Goal: Task Accomplishment & Management: Use online tool/utility

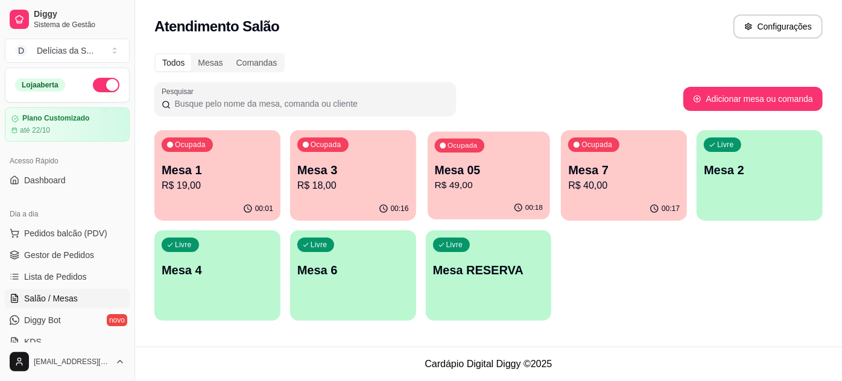
click at [459, 180] on p "R$ 49,00" at bounding box center [488, 186] width 108 height 14
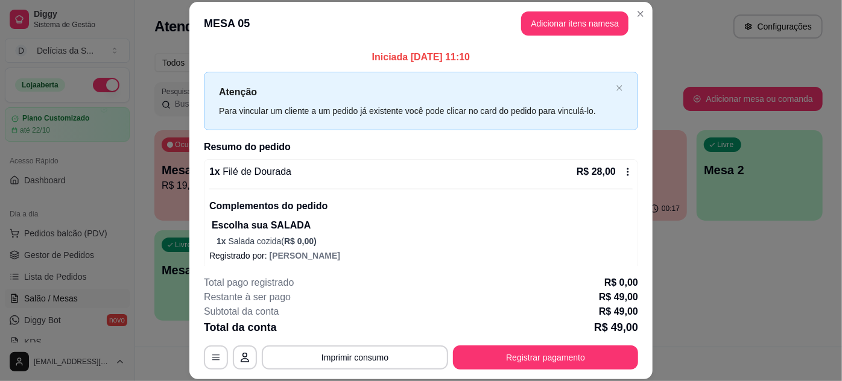
scroll to position [57, 0]
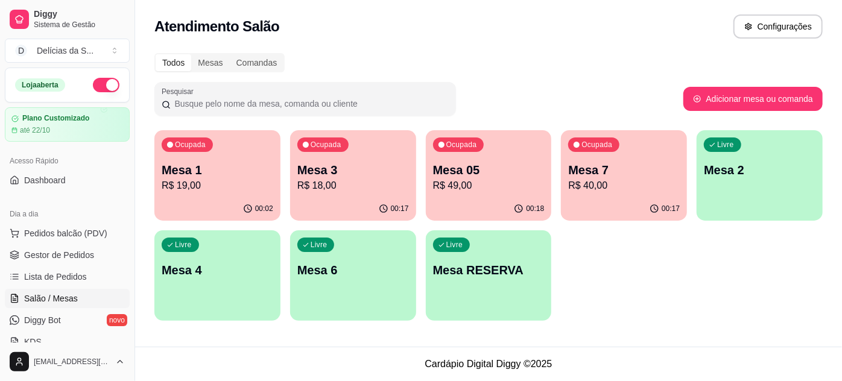
click at [602, 180] on p "R$ 40,00" at bounding box center [624, 186] width 112 height 14
click at [602, 180] on body "Diggy Sistema de Gestão D Delícias da S ... Loja aberta Plano Customizado até 2…" at bounding box center [421, 190] width 842 height 381
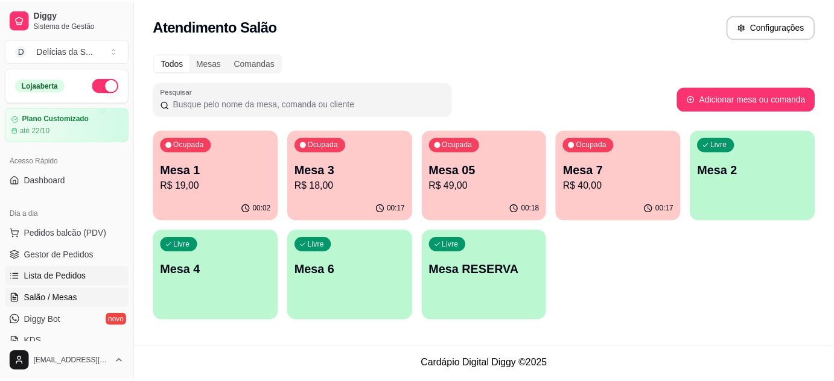
scroll to position [109, 0]
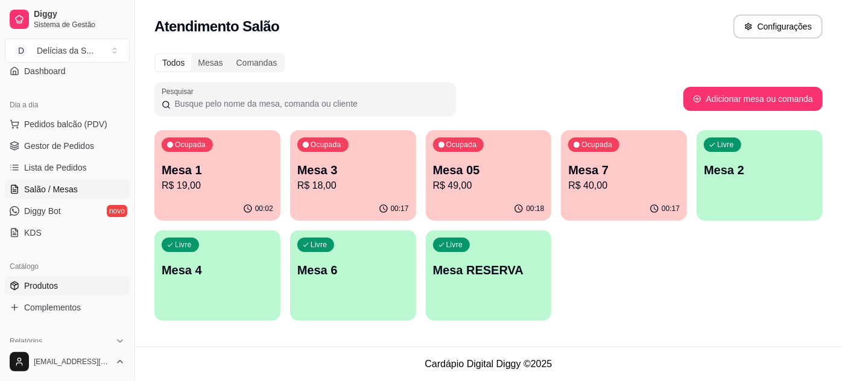
click at [48, 282] on span "Produtos" at bounding box center [41, 286] width 34 height 12
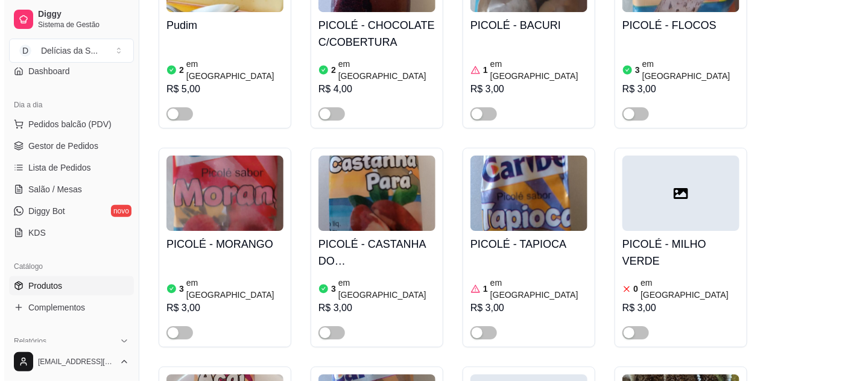
scroll to position [3401, 0]
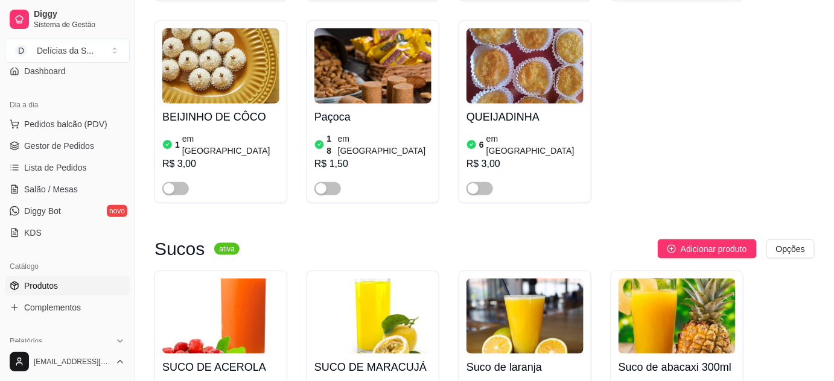
click at [365, 279] on img at bounding box center [372, 316] width 117 height 75
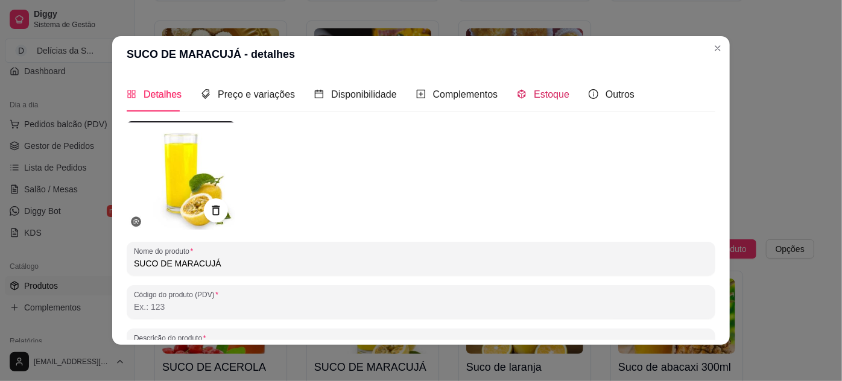
click at [540, 94] on span "Estoque" at bounding box center [552, 94] width 36 height 10
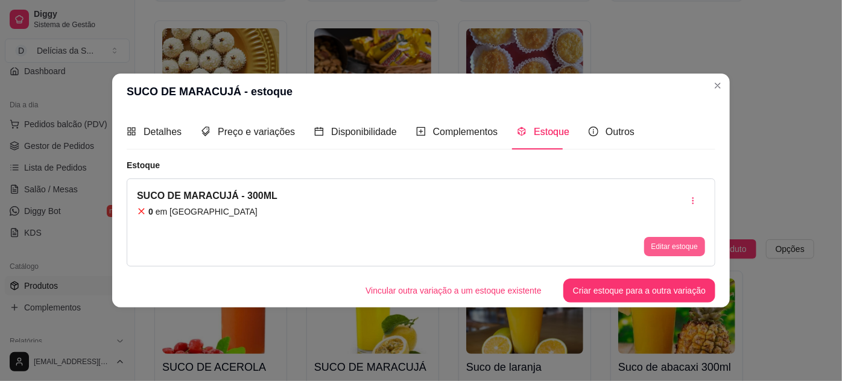
click at [662, 249] on button "Editar estoque" at bounding box center [674, 246] width 61 height 19
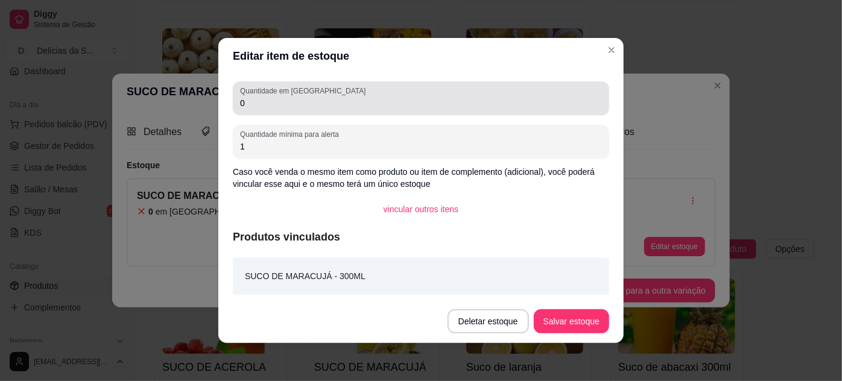
click at [438, 104] on input "0" at bounding box center [421, 103] width 362 height 12
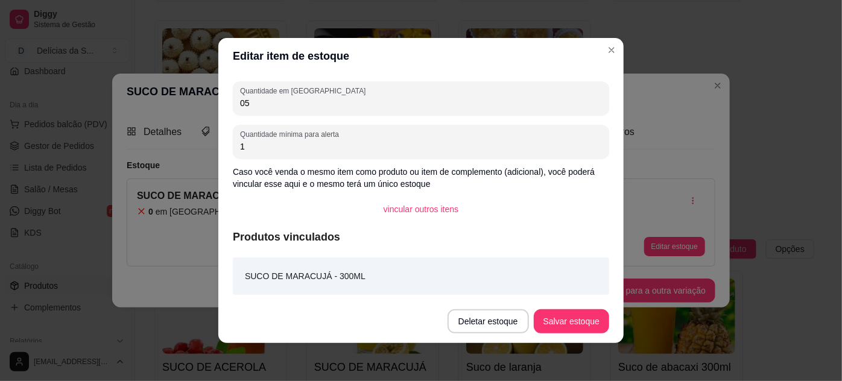
type input "05"
click at [571, 323] on button "Salvar estoque" at bounding box center [572, 322] width 74 height 24
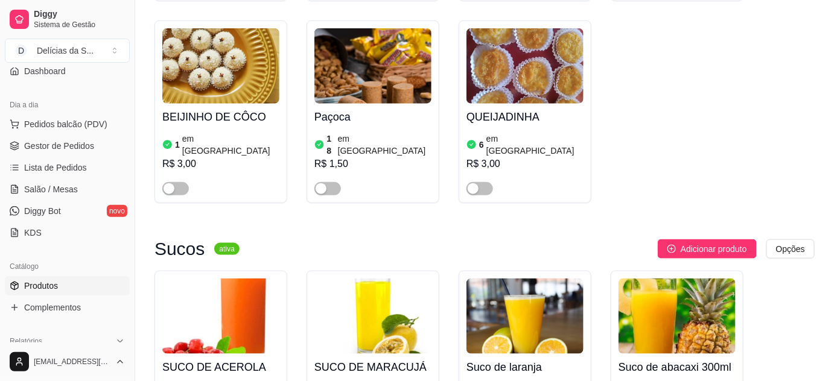
click at [325, 279] on img at bounding box center [372, 316] width 117 height 75
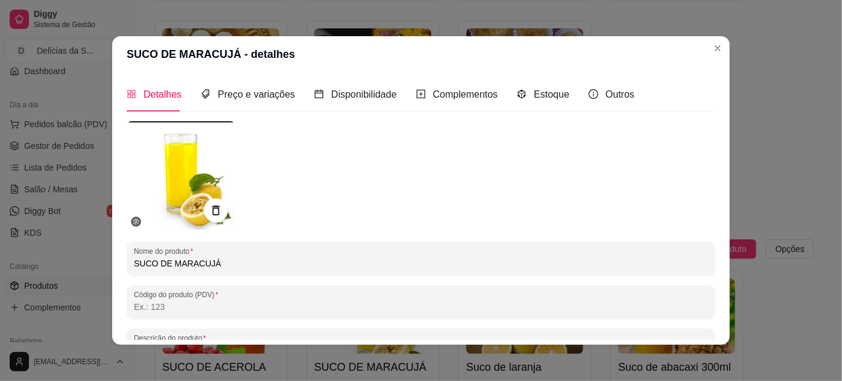
scroll to position [109, 0]
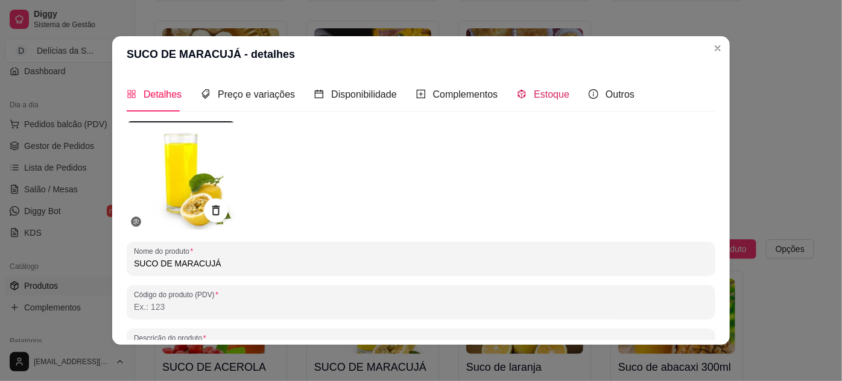
click at [534, 96] on span "Estoque" at bounding box center [552, 94] width 36 height 10
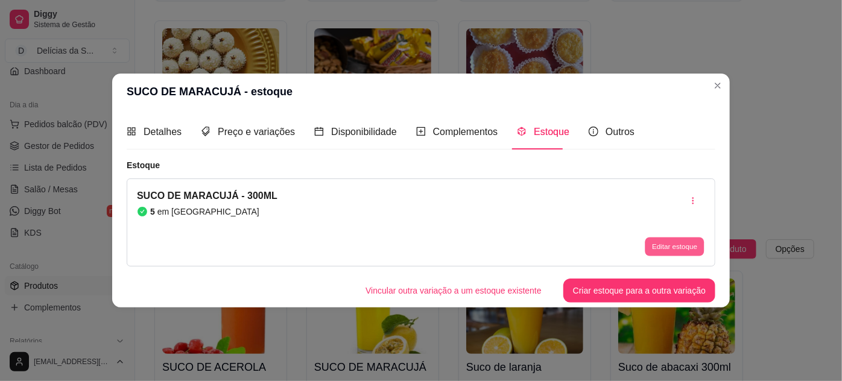
click at [682, 244] on button "Editar estoque" at bounding box center [674, 246] width 59 height 19
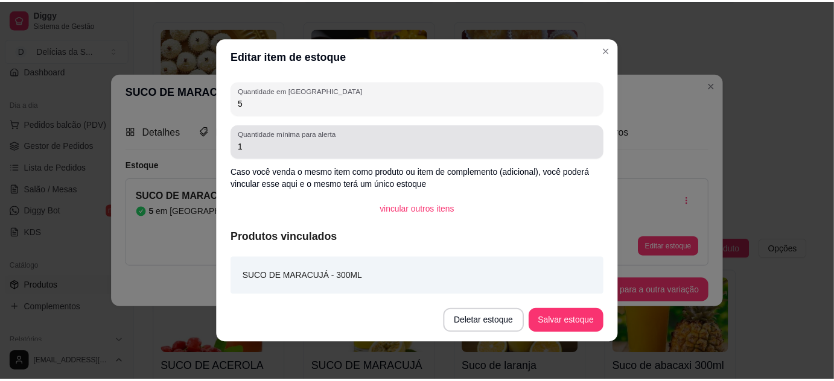
scroll to position [0, 0]
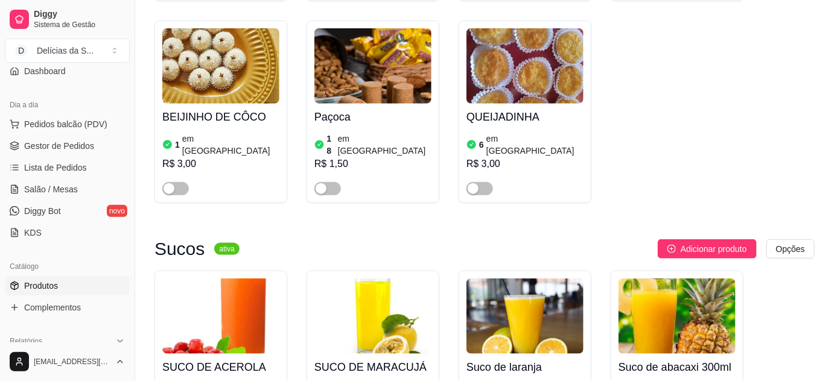
click at [243, 279] on img at bounding box center [220, 316] width 117 height 75
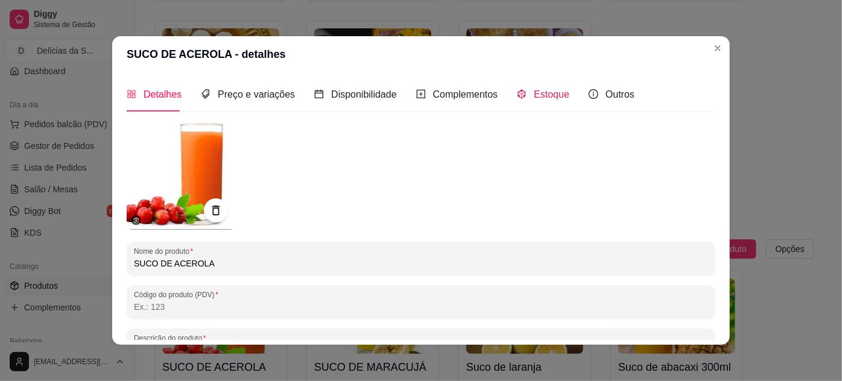
click at [542, 89] on span "Estoque" at bounding box center [552, 94] width 36 height 10
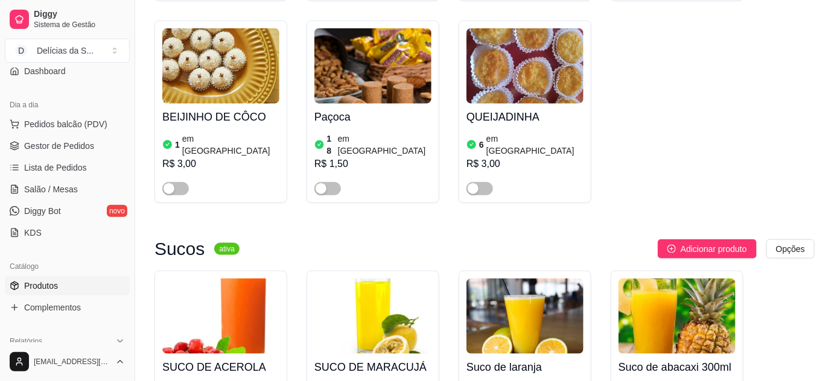
scroll to position [3510, 0]
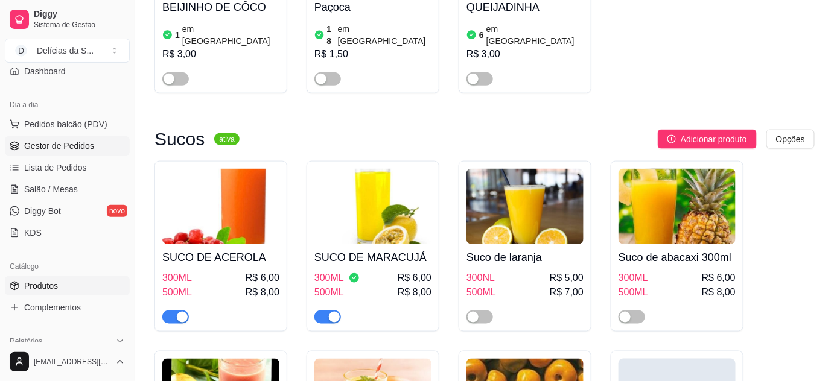
click at [74, 149] on span "Gestor de Pedidos" at bounding box center [59, 146] width 70 height 12
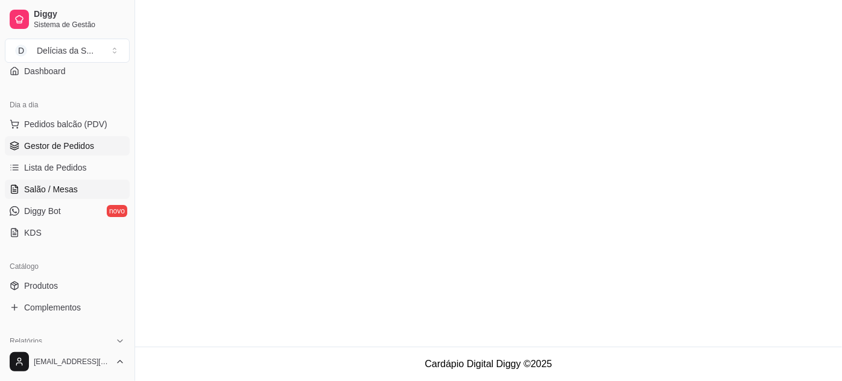
click at [67, 185] on span "Salão / Mesas" at bounding box center [51, 189] width 54 height 12
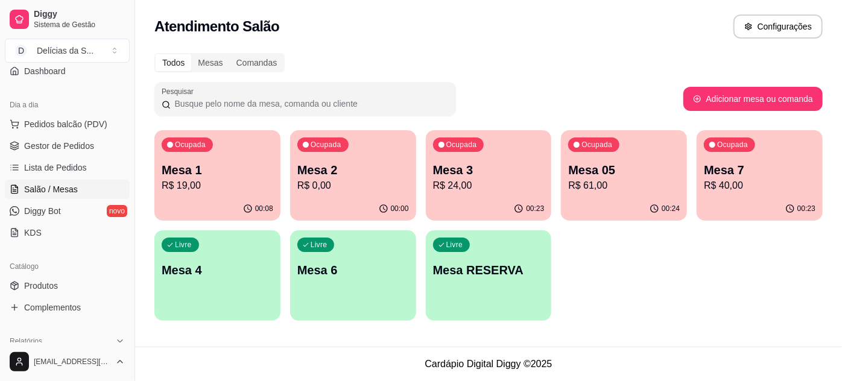
click at [469, 190] on p "R$ 24,00" at bounding box center [489, 186] width 112 height 14
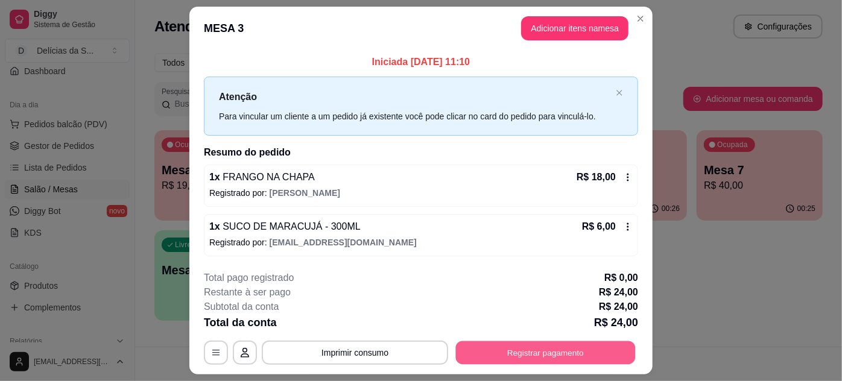
click at [545, 351] on button "Registrar pagamento" at bounding box center [546, 353] width 180 height 24
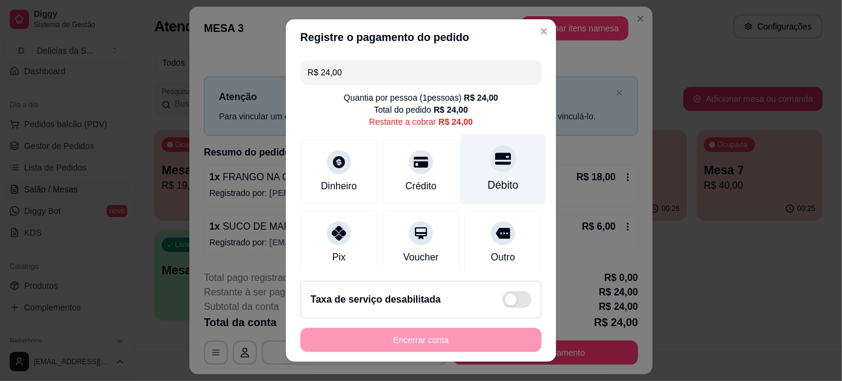
click at [472, 174] on div "Débito" at bounding box center [503, 169] width 85 height 71
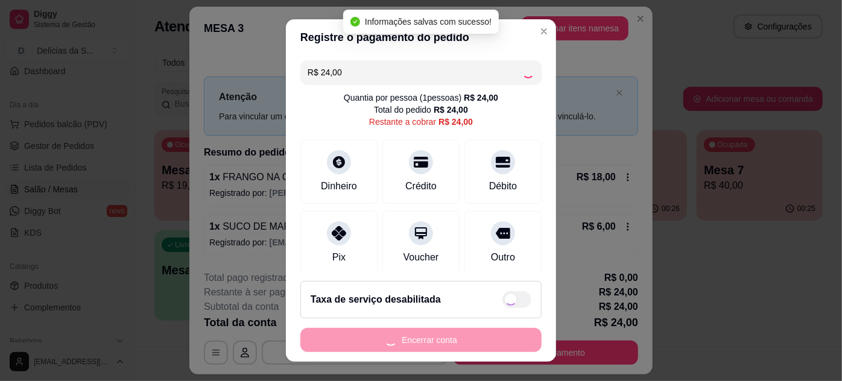
type input "R$ 0,00"
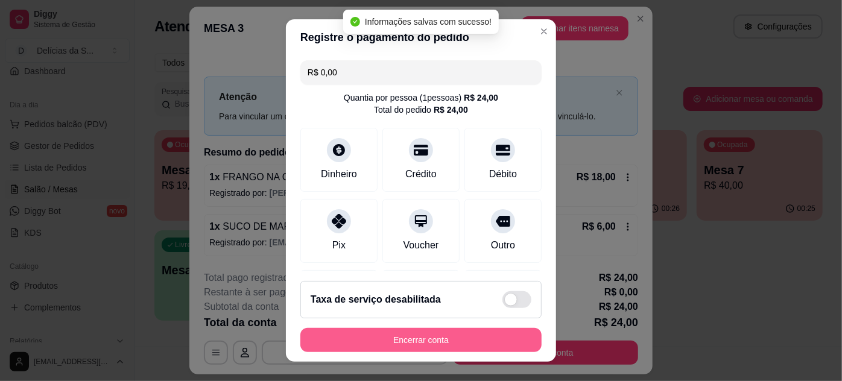
click at [492, 337] on button "Encerrar conta" at bounding box center [420, 340] width 241 height 24
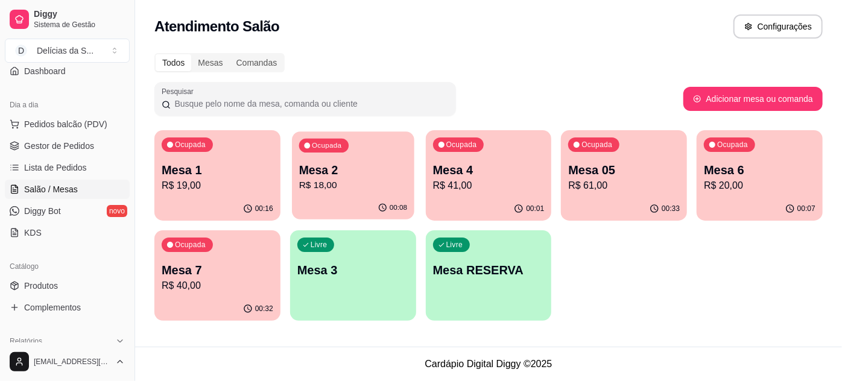
click at [357, 176] on p "Mesa 2" at bounding box center [353, 170] width 108 height 16
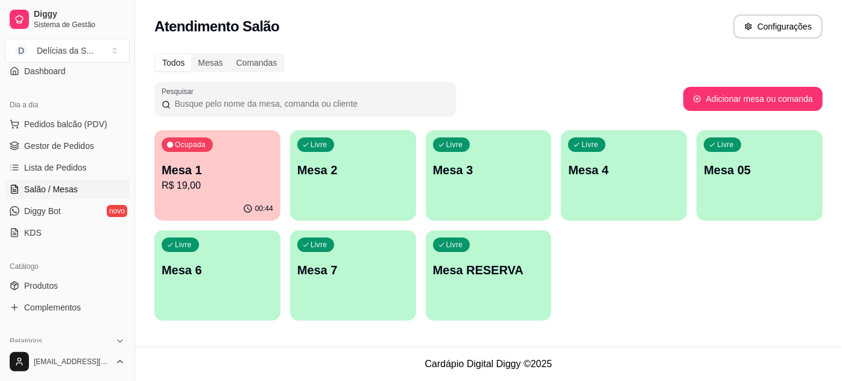
click at [177, 183] on p "R$ 19,00" at bounding box center [218, 186] width 112 height 14
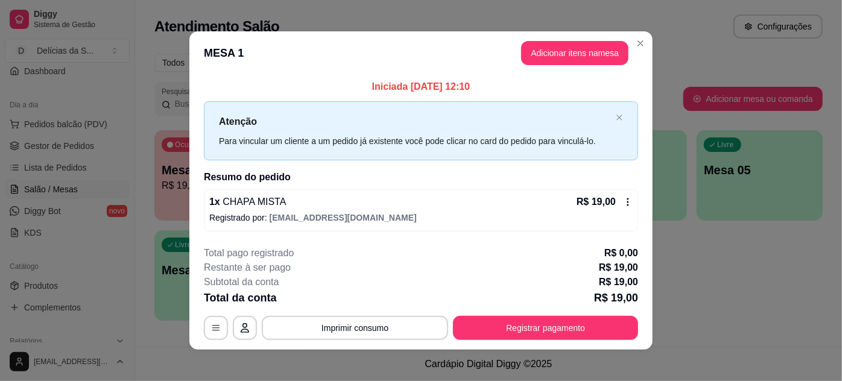
scroll to position [6, 0]
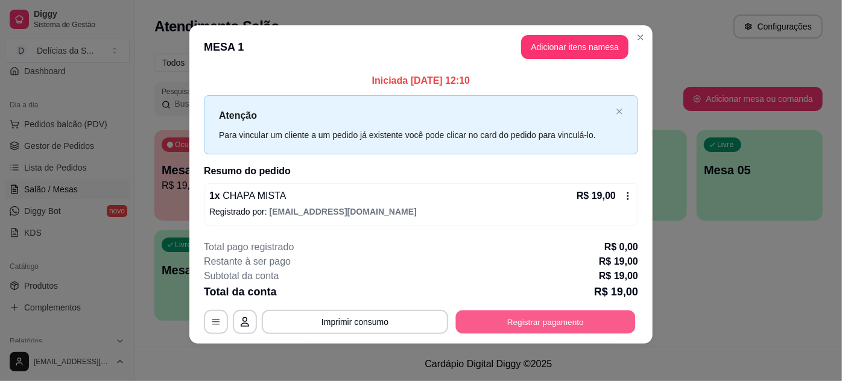
click at [566, 326] on button "Registrar pagamento" at bounding box center [546, 322] width 180 height 24
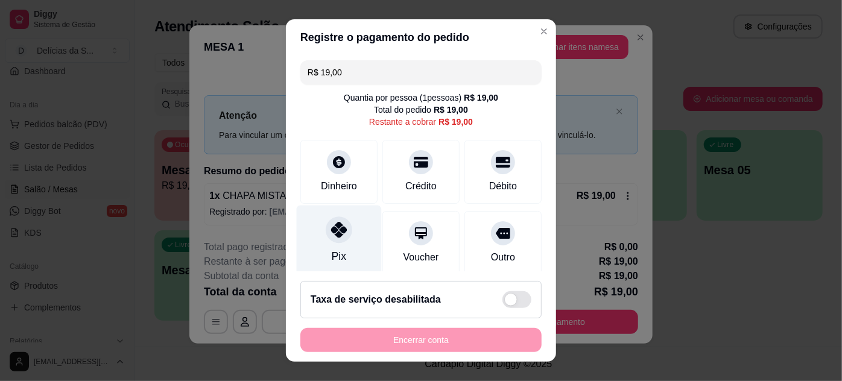
click at [354, 243] on div "Pix" at bounding box center [339, 240] width 85 height 71
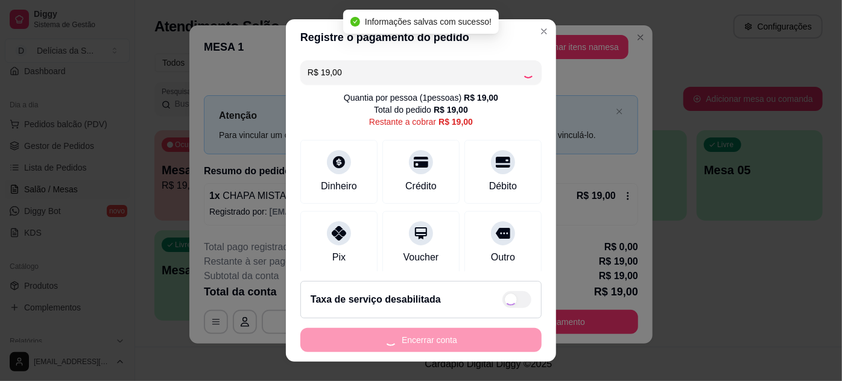
type input "R$ 0,00"
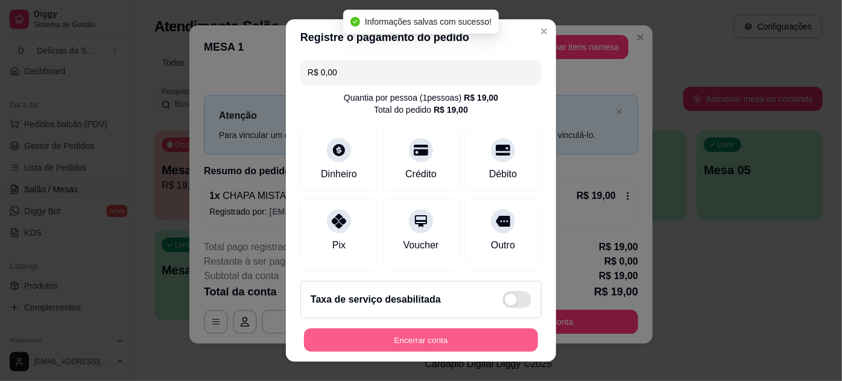
click at [410, 338] on button "Encerrar conta" at bounding box center [421, 341] width 234 height 24
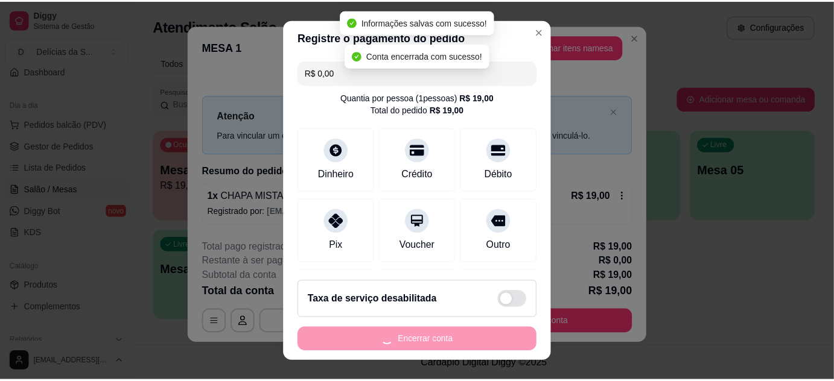
scroll to position [0, 0]
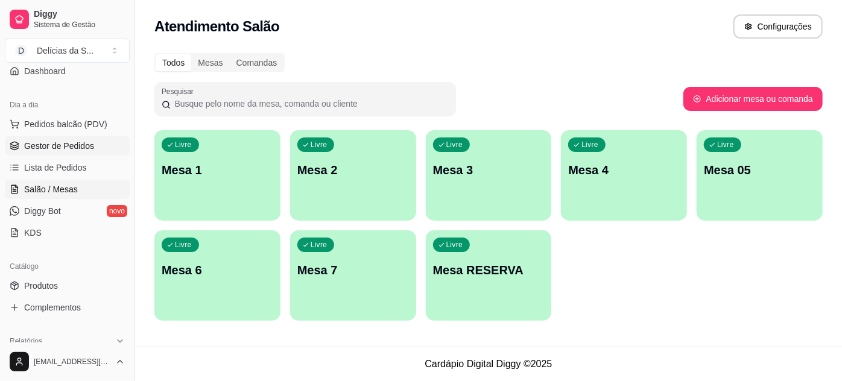
click at [65, 151] on link "Gestor de Pedidos" at bounding box center [67, 145] width 125 height 19
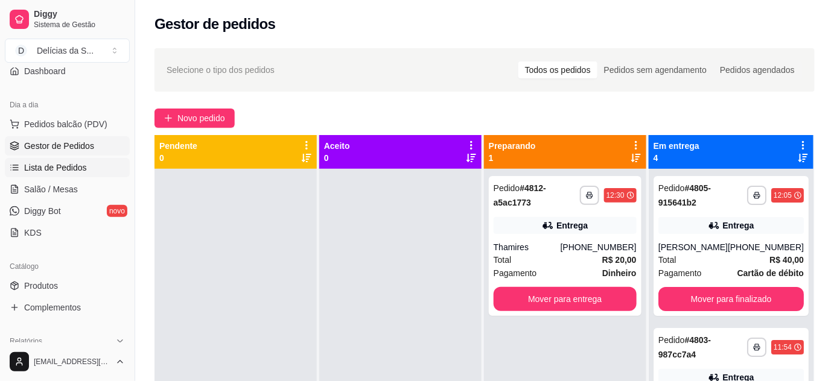
click at [52, 168] on span "Lista de Pedidos" at bounding box center [55, 168] width 63 height 12
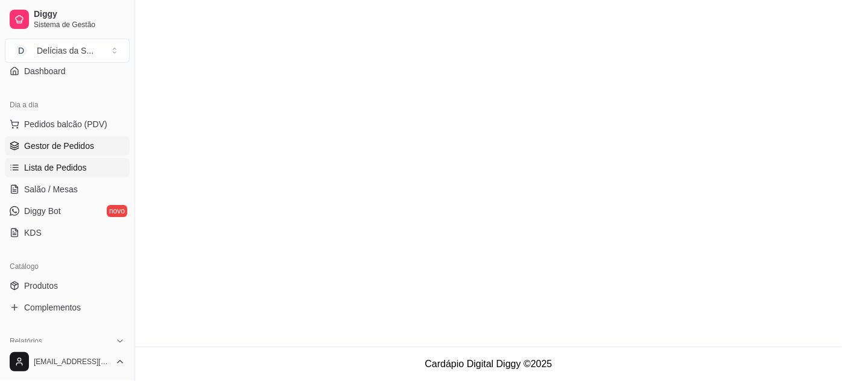
click at [63, 144] on span "Gestor de Pedidos" at bounding box center [59, 146] width 70 height 12
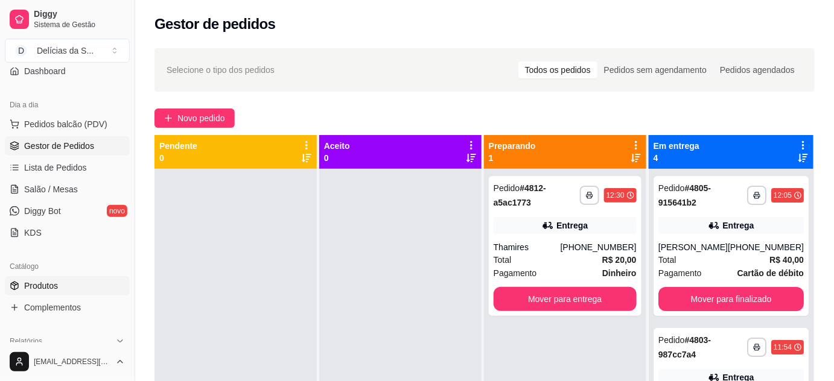
click at [33, 291] on link "Produtos" at bounding box center [67, 285] width 125 height 19
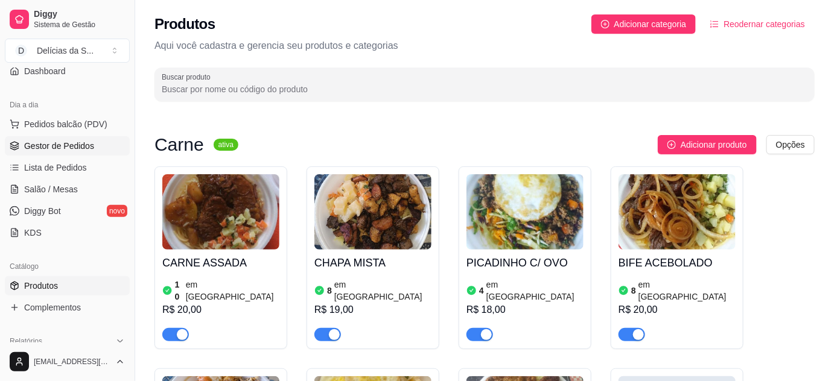
click at [60, 146] on span "Gestor de Pedidos" at bounding box center [59, 146] width 70 height 12
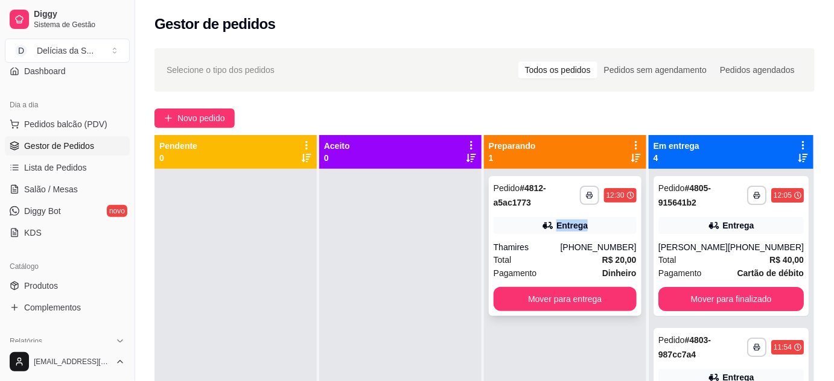
drag, startPoint x: 529, startPoint y: 219, endPoint x: 584, endPoint y: 224, distance: 55.2
click at [584, 224] on div "Entrega" at bounding box center [565, 225] width 143 height 17
click at [467, 248] on div at bounding box center [400, 359] width 162 height 381
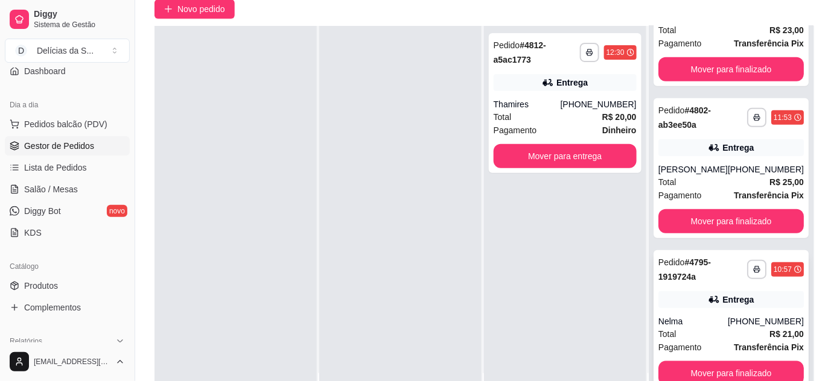
scroll to position [183, 0]
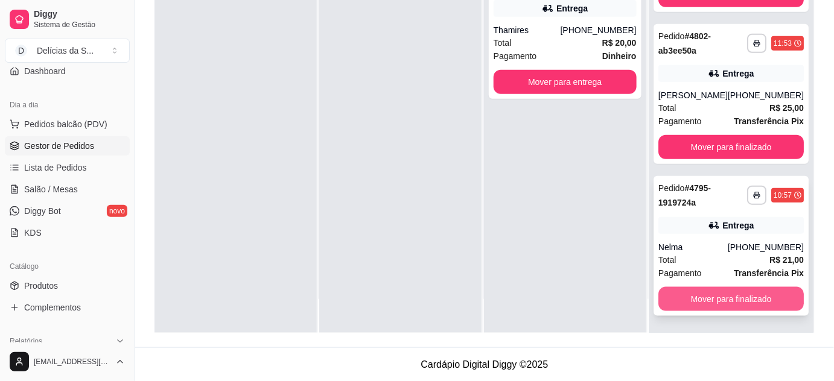
click at [731, 300] on button "Mover para finalizado" at bounding box center [730, 299] width 145 height 24
click at [725, 296] on button "Mover para finalizado" at bounding box center [730, 300] width 141 height 24
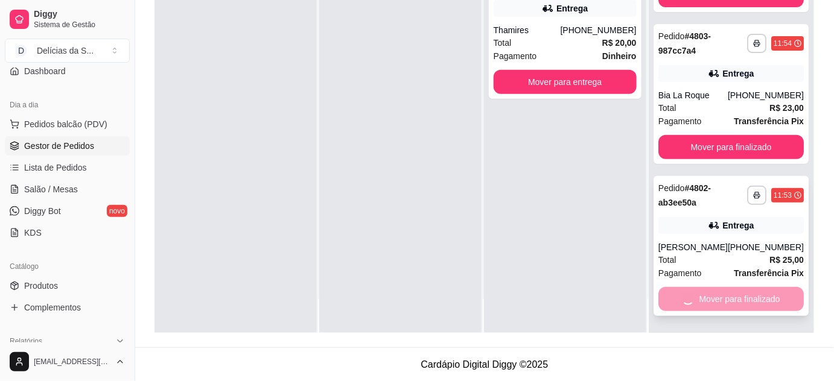
scroll to position [0, 0]
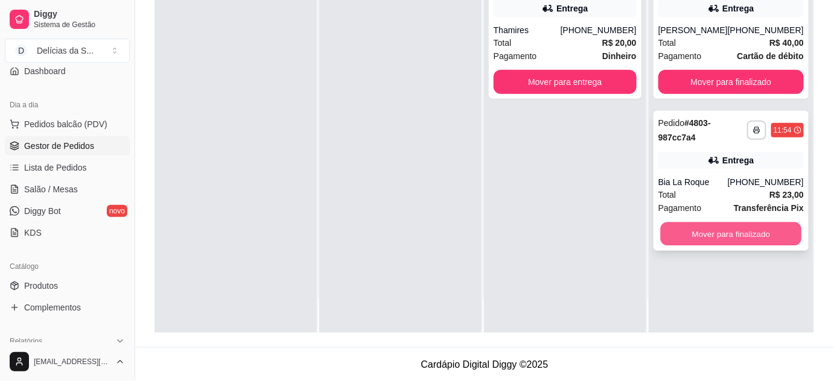
click at [753, 236] on button "Mover para finalizado" at bounding box center [730, 235] width 141 height 24
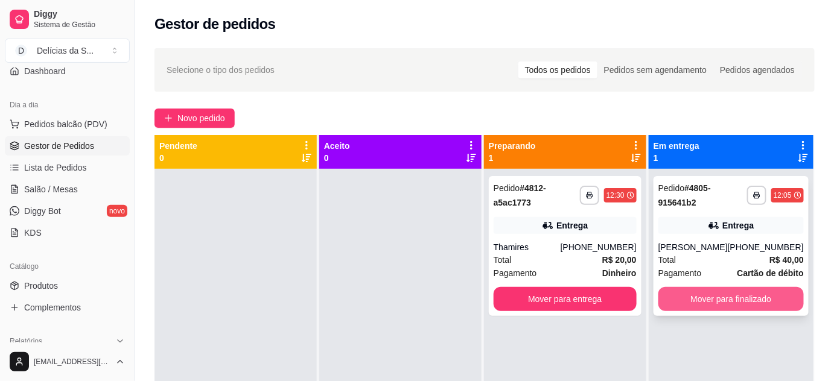
click at [756, 299] on button "Mover para finalizado" at bounding box center [730, 299] width 145 height 24
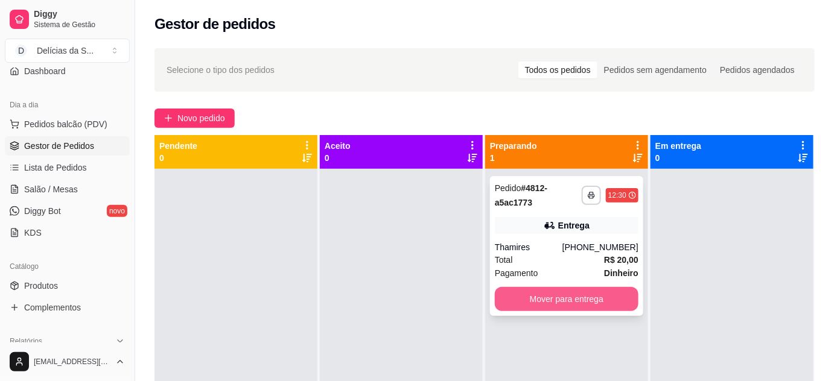
click at [599, 304] on button "Mover para entrega" at bounding box center [567, 299] width 144 height 24
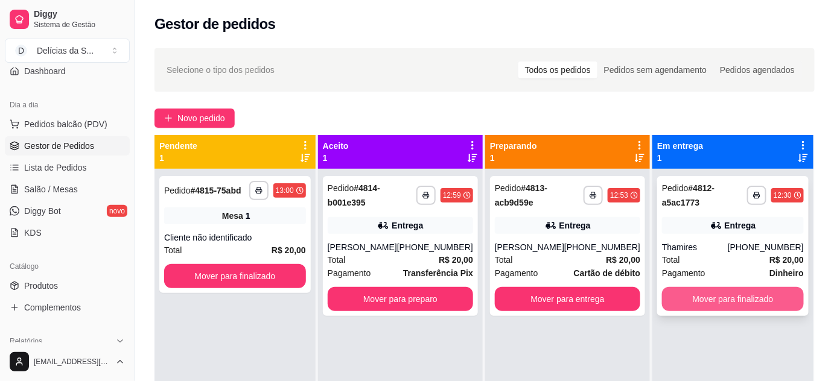
click at [682, 299] on button "Mover para finalizado" at bounding box center [733, 299] width 142 height 24
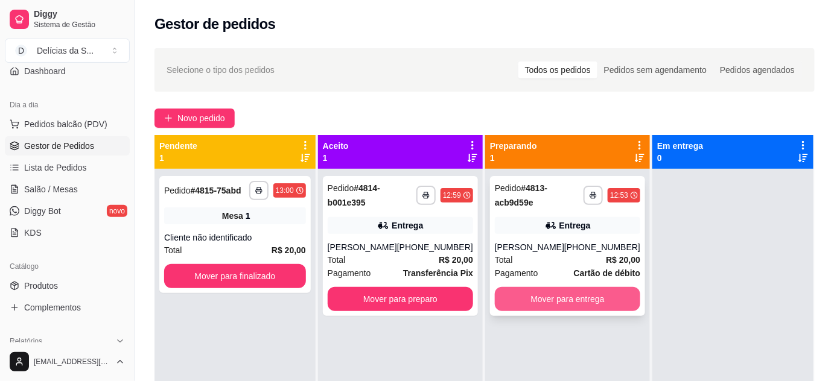
click at [589, 301] on button "Mover para entrega" at bounding box center [567, 299] width 145 height 24
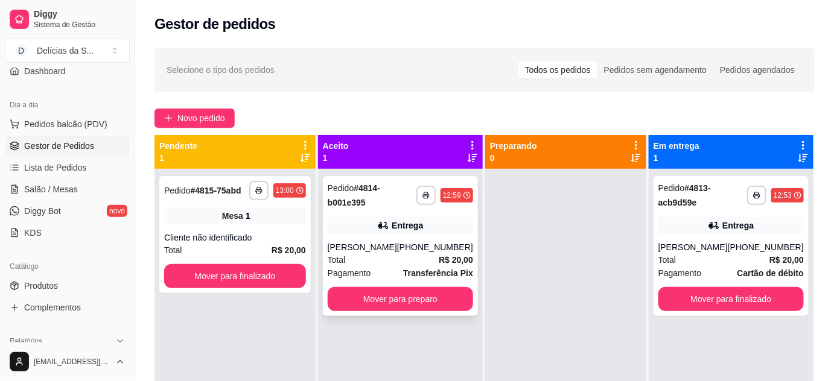
click at [425, 259] on div "Total R$ 20,00" at bounding box center [400, 259] width 145 height 13
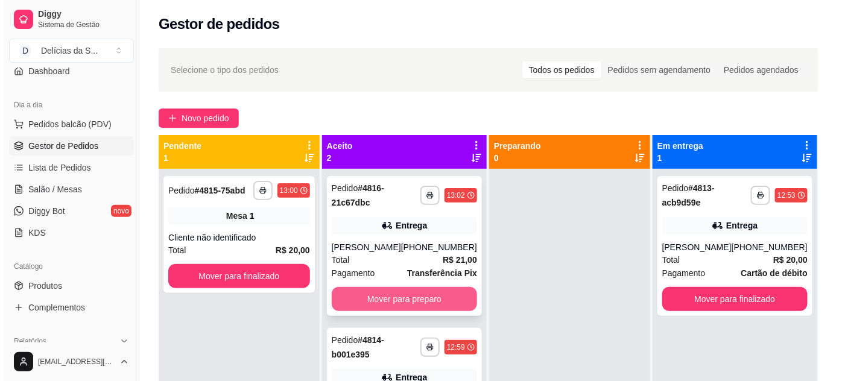
scroll to position [34, 0]
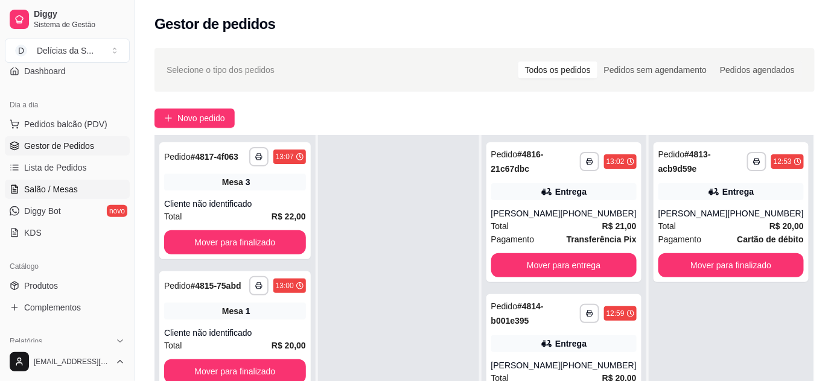
click at [57, 189] on span "Salão / Mesas" at bounding box center [51, 189] width 54 height 12
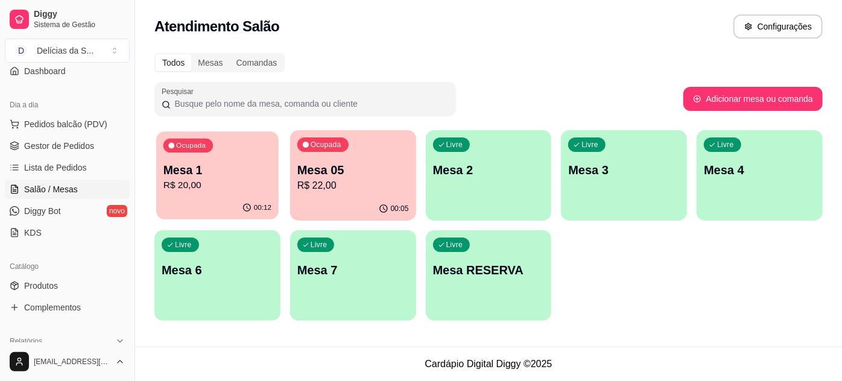
click at [214, 186] on p "R$ 20,00" at bounding box center [218, 186] width 108 height 14
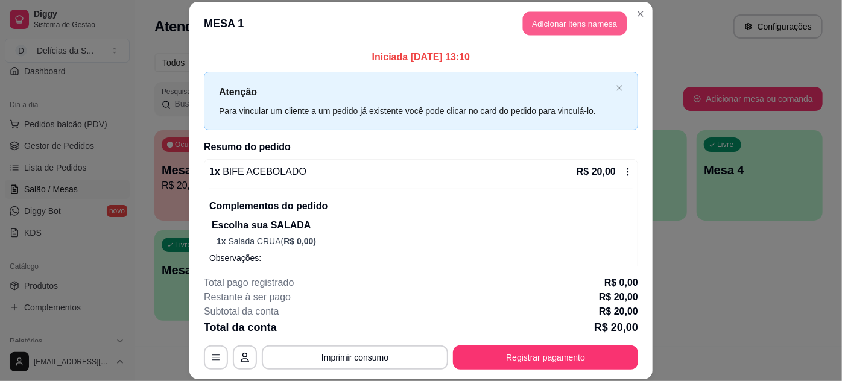
click at [544, 25] on button "Adicionar itens na mesa" at bounding box center [575, 24] width 104 height 24
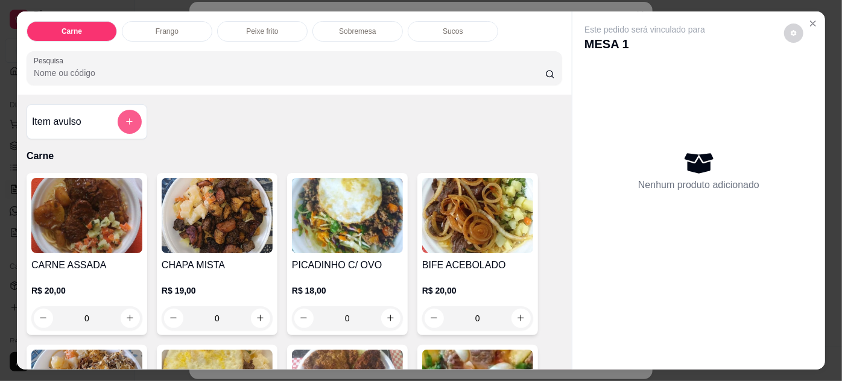
click at [125, 112] on button "add-separate-item" at bounding box center [130, 122] width 24 height 24
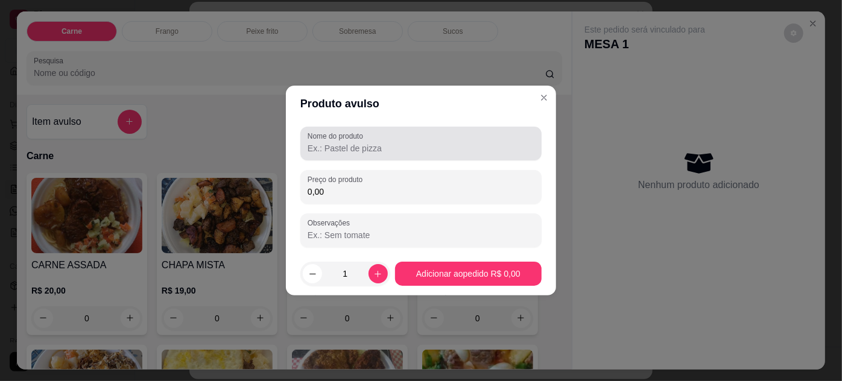
click at [449, 151] on input "Nome do produto" at bounding box center [421, 148] width 227 height 12
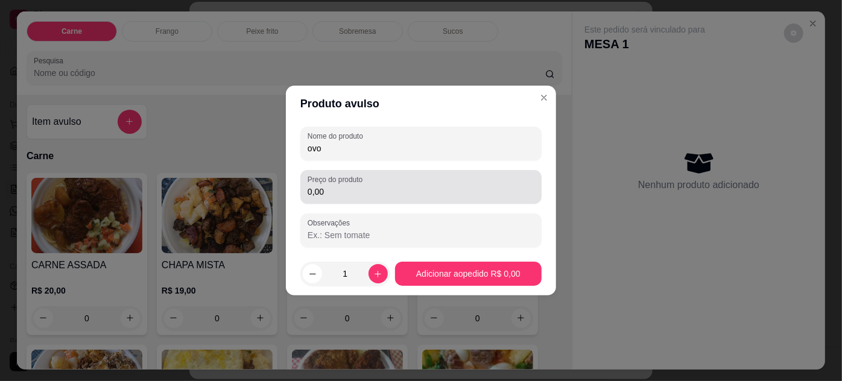
type input "ovo"
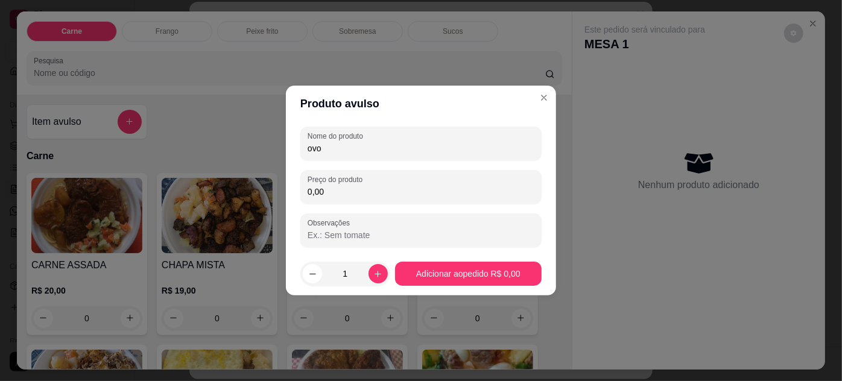
click at [401, 195] on input "0,00" at bounding box center [421, 192] width 227 height 12
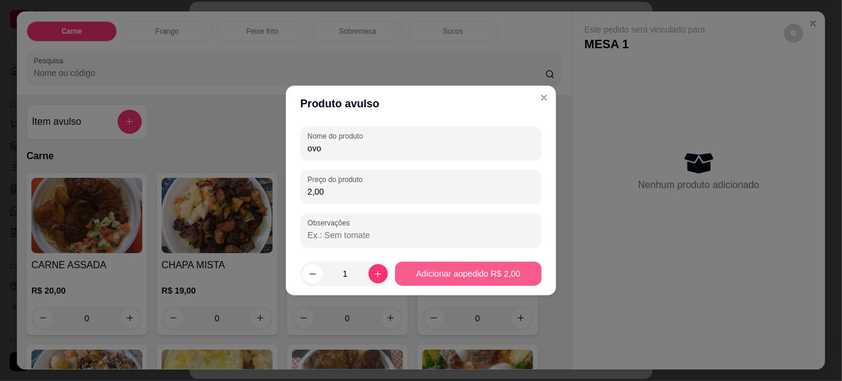
type input "2,00"
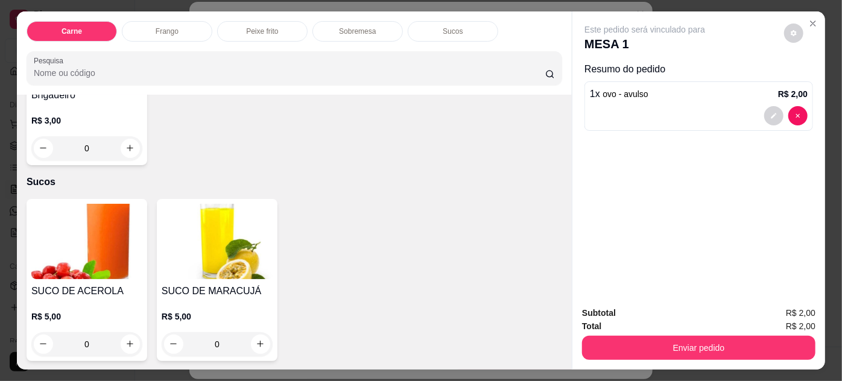
scroll to position [1022, 0]
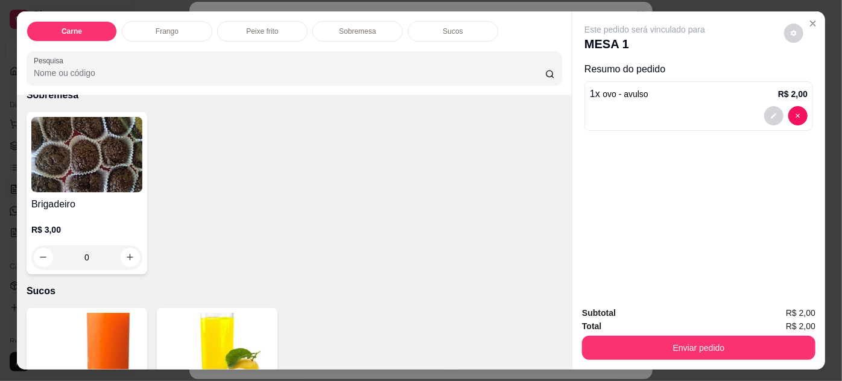
click at [82, 256] on input "0" at bounding box center [87, 258] width 68 height 24
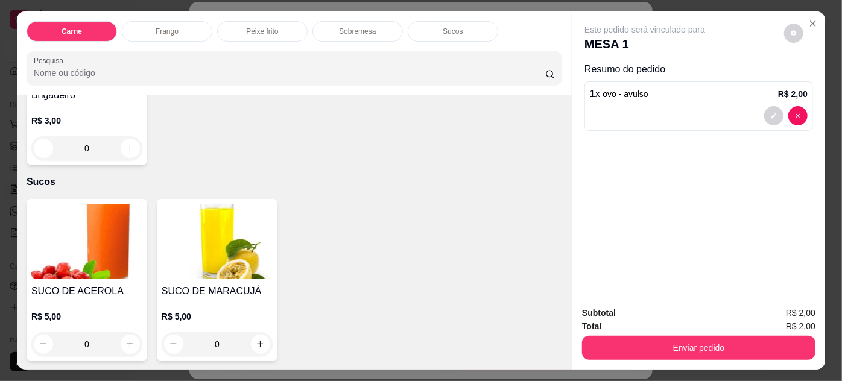
click at [100, 240] on img at bounding box center [86, 241] width 111 height 75
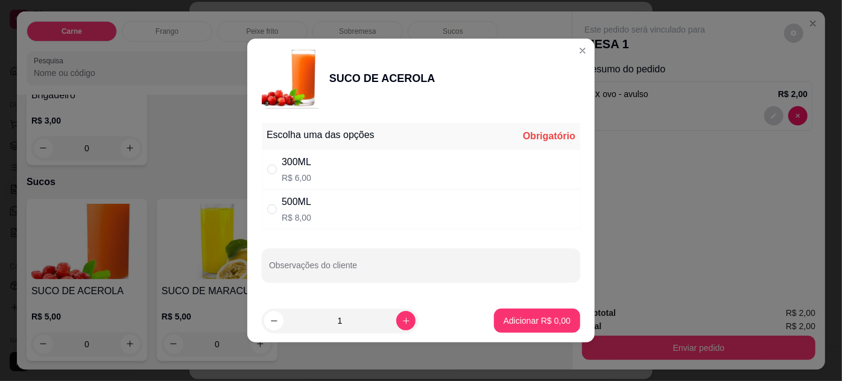
click at [310, 170] on div "300ML R$ 6,00" at bounding box center [297, 169] width 30 height 29
radio input "true"
click at [512, 317] on p "Adicionar R$ 6,00" at bounding box center [537, 321] width 67 height 12
type input "1"
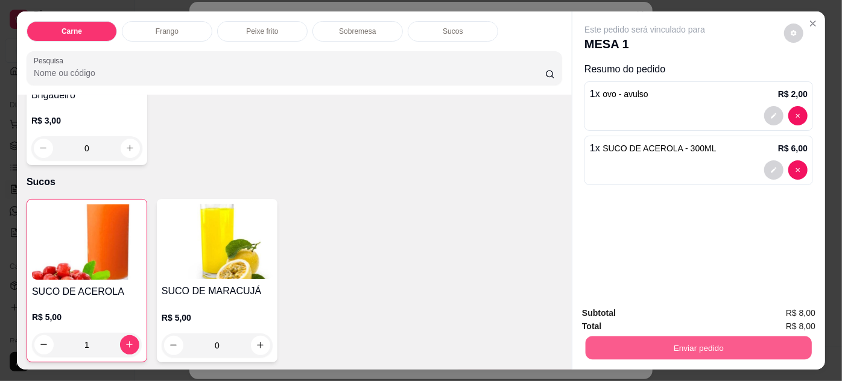
click at [608, 338] on button "Enviar pedido" at bounding box center [699, 349] width 226 height 24
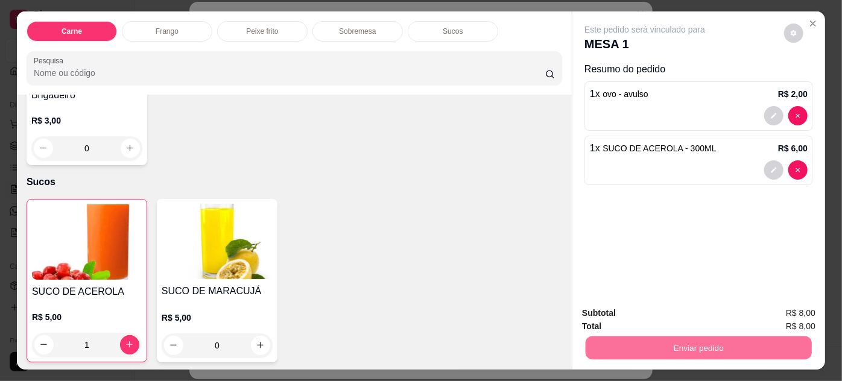
click at [808, 319] on button "Enviar pedido" at bounding box center [785, 314] width 66 height 22
